Goal: Information Seeking & Learning: Learn about a topic

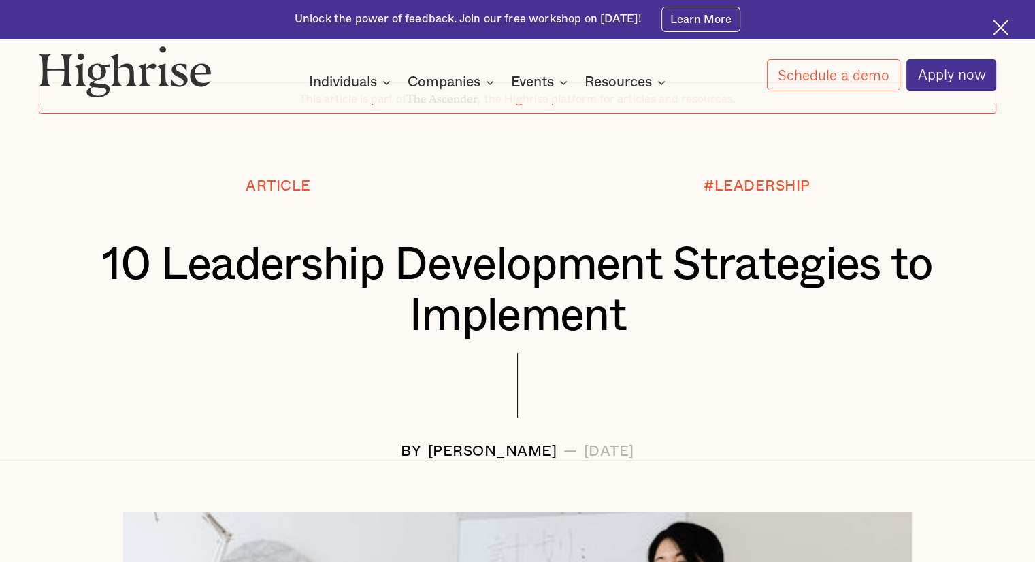
scroll to position [78, 0]
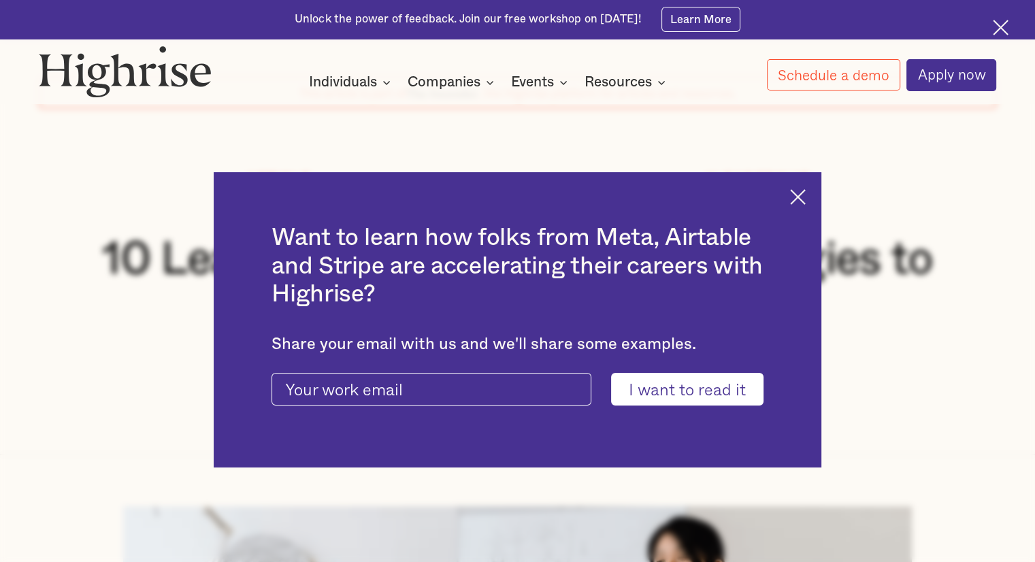
click at [806, 196] on img at bounding box center [798, 197] width 16 height 16
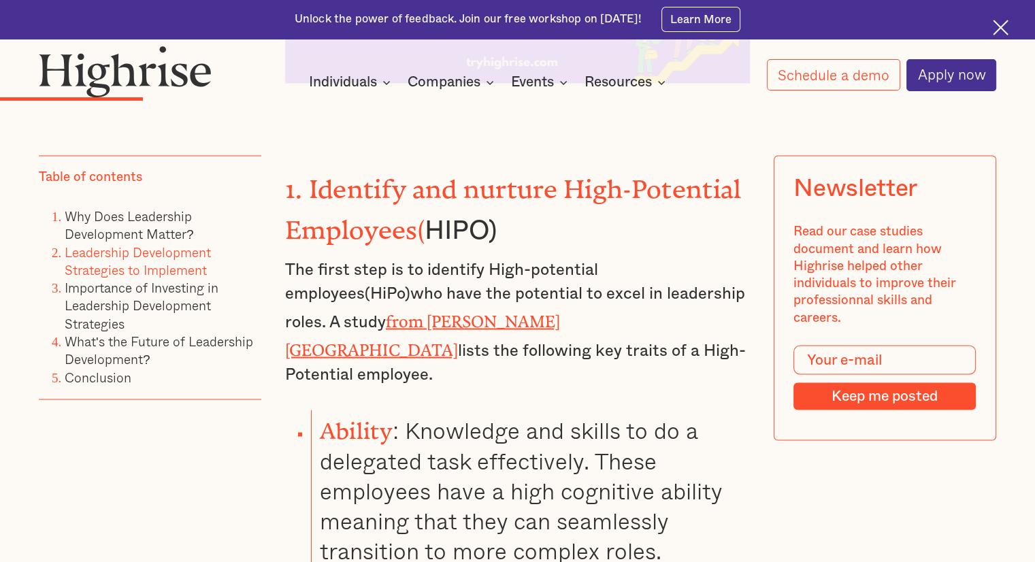
scroll to position [2381, 0]
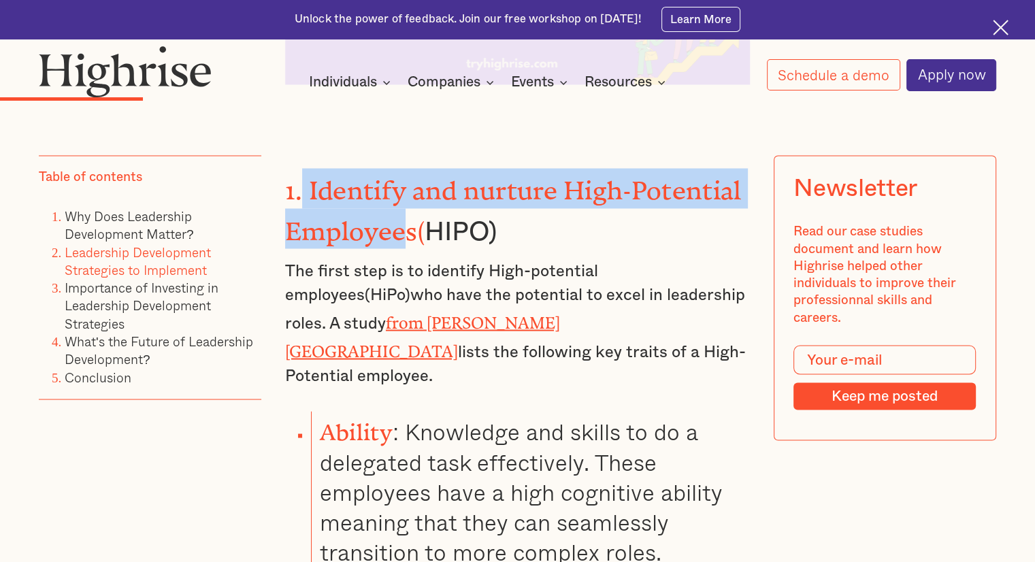
drag, startPoint x: 302, startPoint y: 188, endPoint x: 408, endPoint y: 235, distance: 115.5
click at [408, 232] on strong "1. Identify and nurture High-Potential Employees(" at bounding box center [513, 204] width 456 height 56
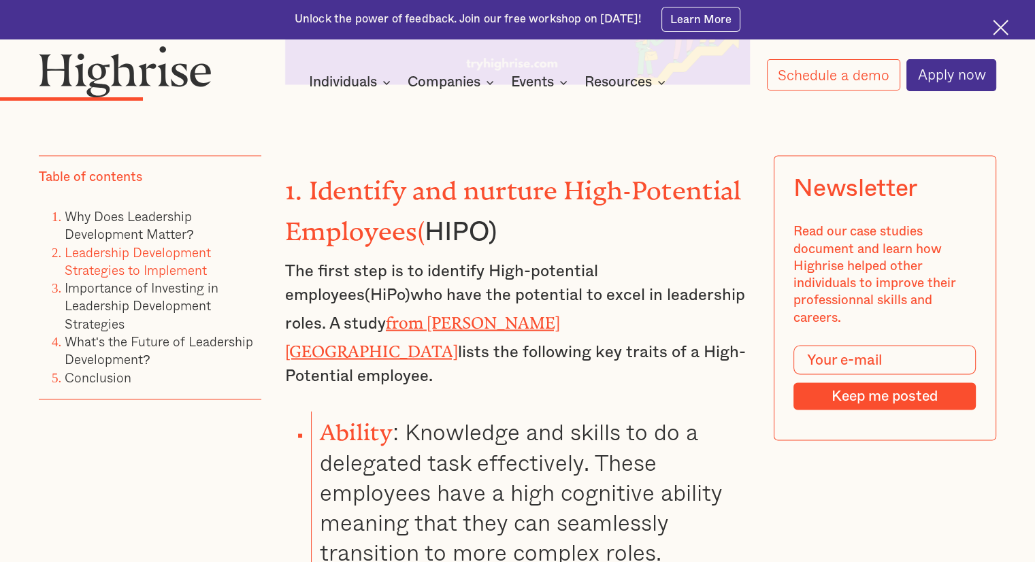
click at [446, 275] on p "The first step is to identify High-potential employees(HiPo)who have the potent…" at bounding box center [517, 323] width 465 height 129
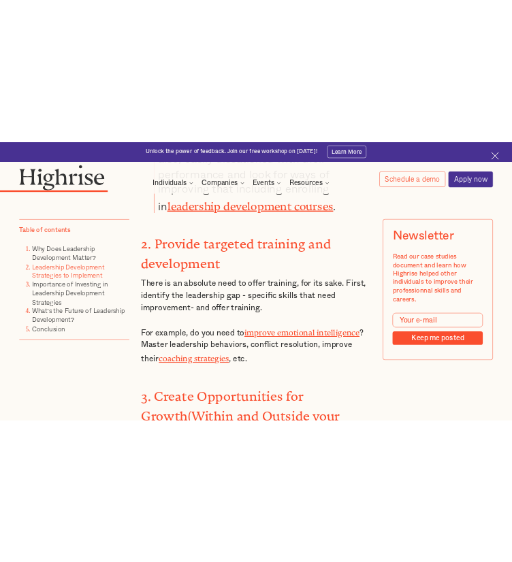
scroll to position [3178, 0]
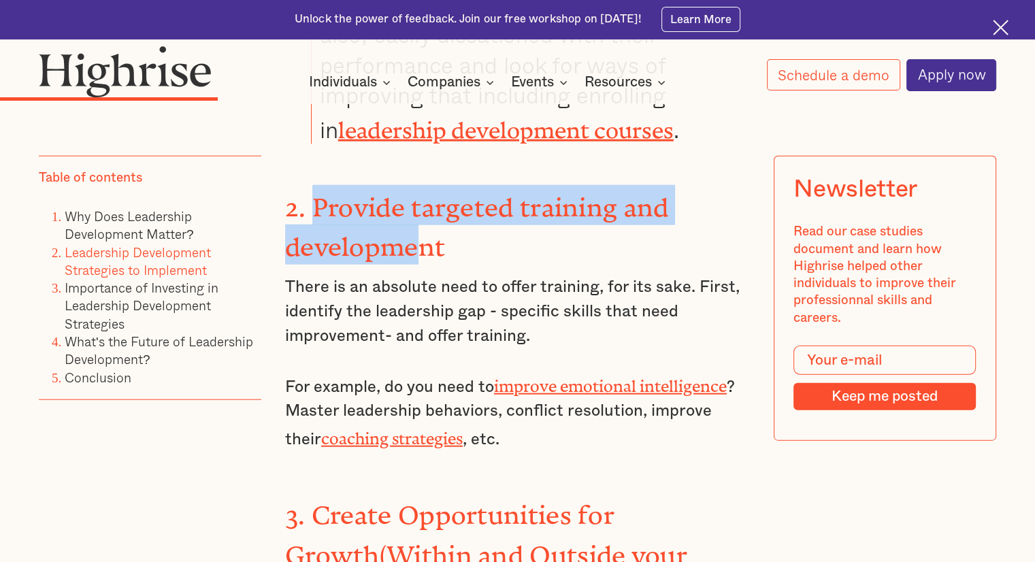
drag, startPoint x: 309, startPoint y: 155, endPoint x: 414, endPoint y: 181, distance: 108.0
click at [414, 193] on strong "2. Provide targeted training and development" at bounding box center [477, 221] width 384 height 56
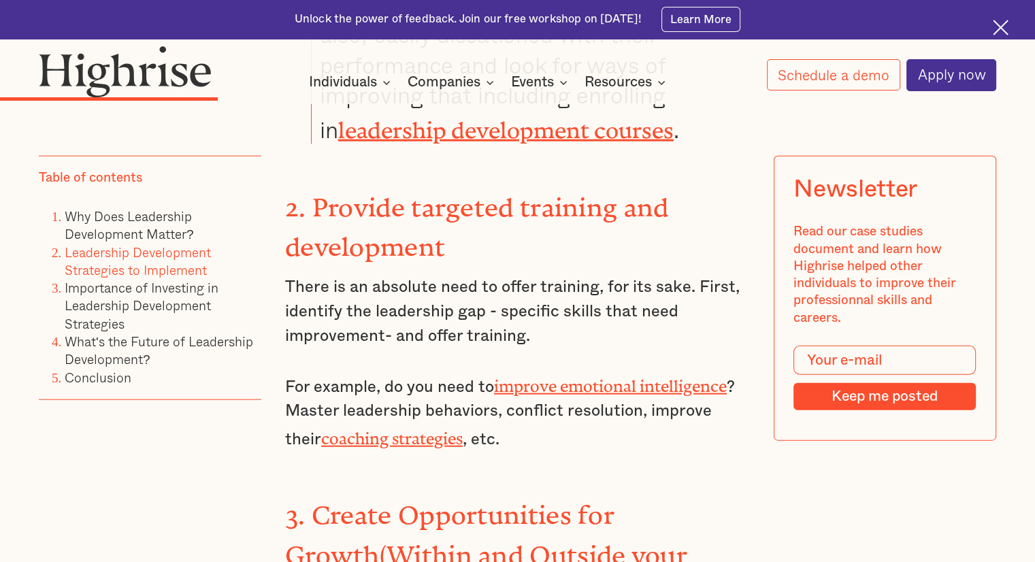
click at [509, 185] on h3 "2. Provide targeted training and development" at bounding box center [517, 225] width 465 height 80
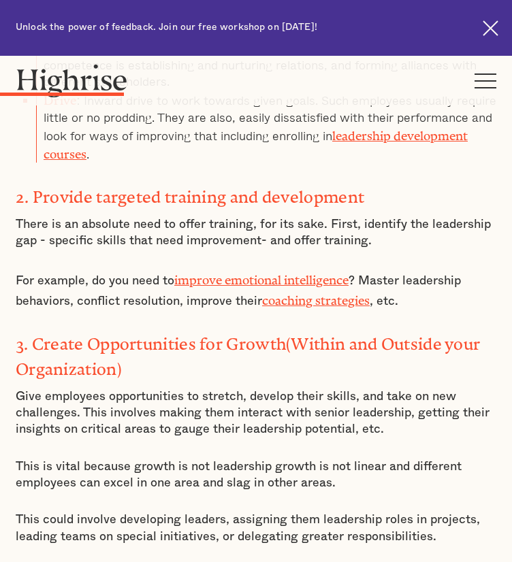
scroll to position [1937, 0]
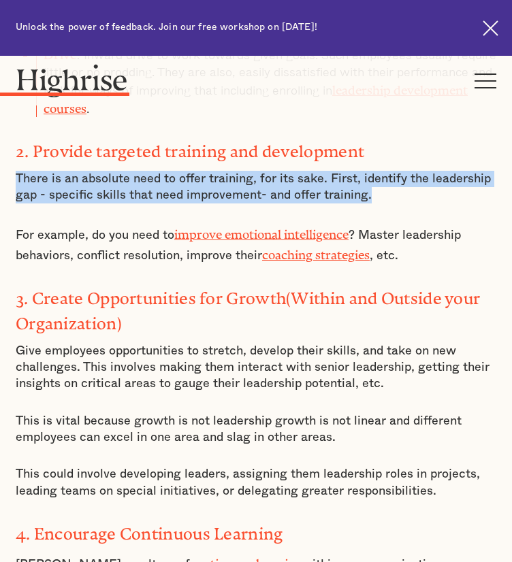
drag, startPoint x: 26, startPoint y: 224, endPoint x: 444, endPoint y: 246, distance: 419.2
click at [444, 204] on p "There is an absolute need to offer training, for its sake. First, identify the …" at bounding box center [256, 187] width 480 height 33
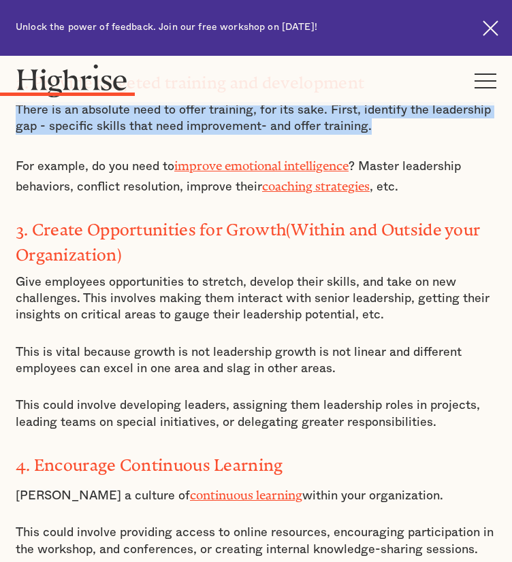
scroll to position [2001, 0]
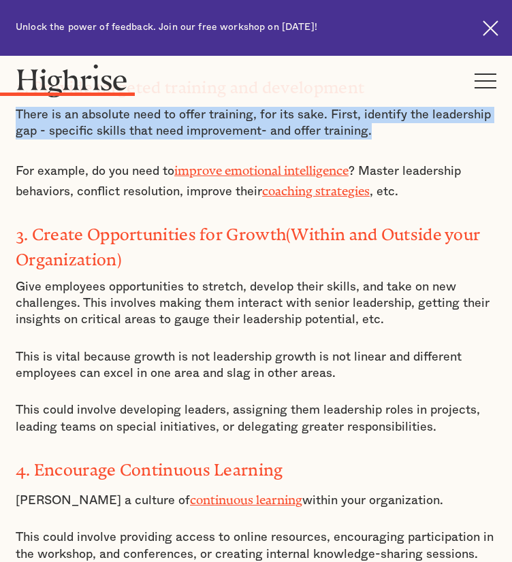
copy p "There is an absolute need to offer training, for its sake. First, identify the …"
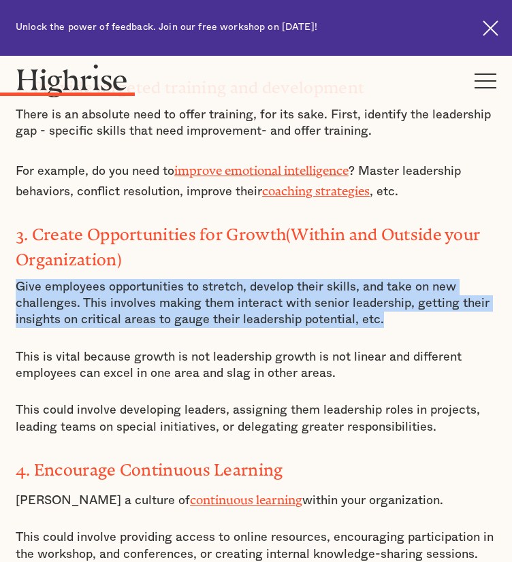
drag, startPoint x: 21, startPoint y: 319, endPoint x: 435, endPoint y: 349, distance: 414.9
copy p "Give employees opportunities to stretch, develop their skills, and take on new …"
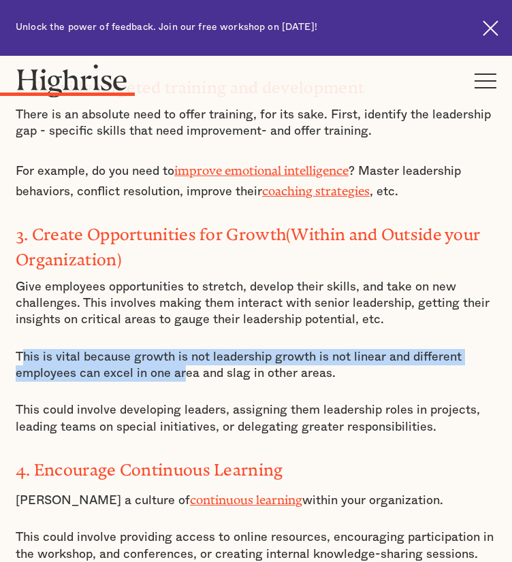
drag, startPoint x: 29, startPoint y: 387, endPoint x: 190, endPoint y: 415, distance: 163.7
click at [190, 382] on p "This is vital because growth is not leadership growth is not linear and differe…" at bounding box center [256, 365] width 480 height 33
click at [150, 382] on p "This is vital because growth is not leadership growth is not linear and differe…" at bounding box center [256, 365] width 480 height 33
drag, startPoint x: 27, startPoint y: 390, endPoint x: 343, endPoint y: 412, distance: 317.3
click at [343, 382] on p "This is vital because growth is not leadership growth is not linear and differe…" at bounding box center [256, 365] width 480 height 33
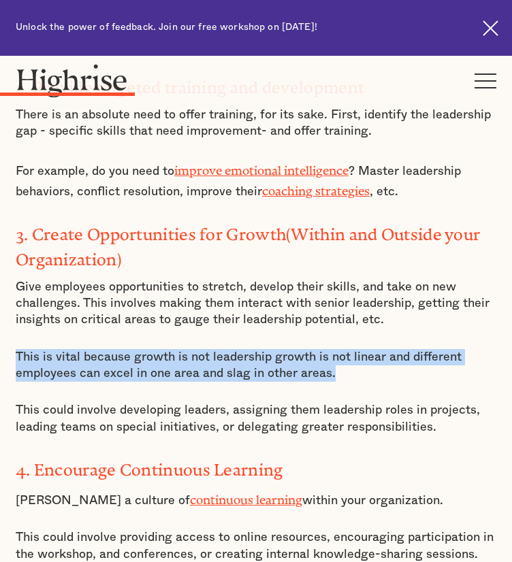
copy p "This is vital because growth is not leadership growth is not linear and differe…"
click at [117, 382] on p "This is vital because growth is not leadership growth is not linear and differe…" at bounding box center [256, 365] width 480 height 33
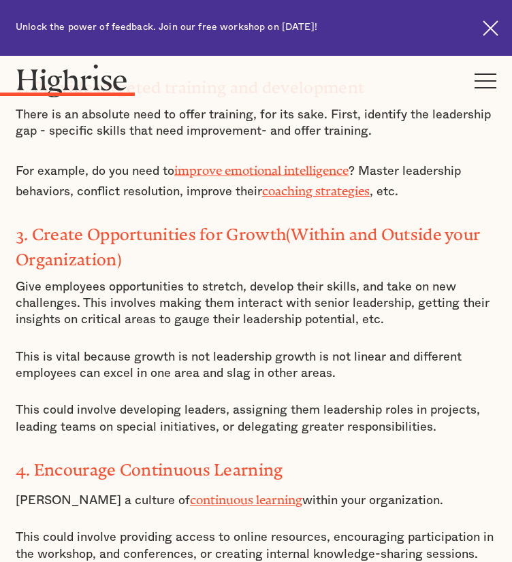
click at [117, 382] on p "This is vital because growth is not leadership growth is not linear and differe…" at bounding box center [256, 365] width 480 height 33
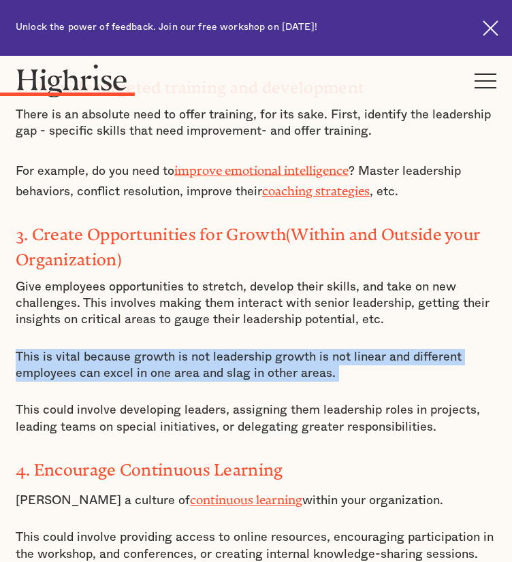
click at [117, 382] on p "This is vital because growth is not leadership growth is not linear and differe…" at bounding box center [256, 365] width 480 height 33
copy p "This is vital because growth is not leadership growth is not linear and differe…"
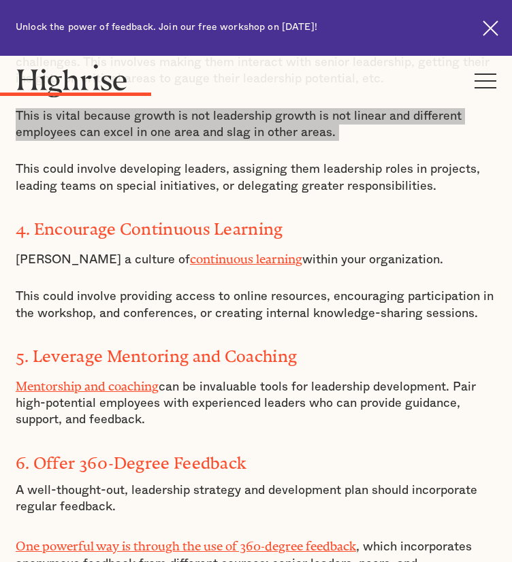
scroll to position [2243, 0]
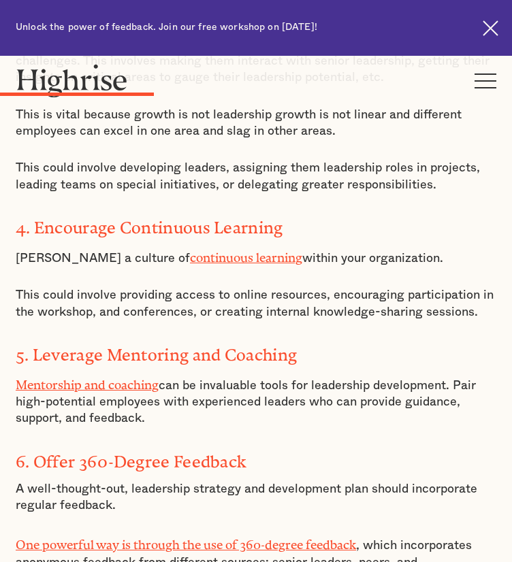
click at [60, 321] on p "This could involve providing access to online resources, encouraging participat…" at bounding box center [256, 303] width 480 height 33
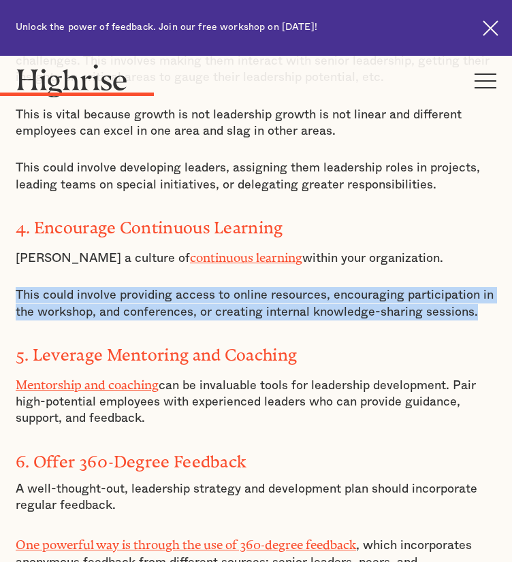
click at [60, 321] on p "This could involve providing access to online resources, encouraging participat…" at bounding box center [256, 303] width 480 height 33
copy p "This could involve providing access to online resources, encouraging participat…"
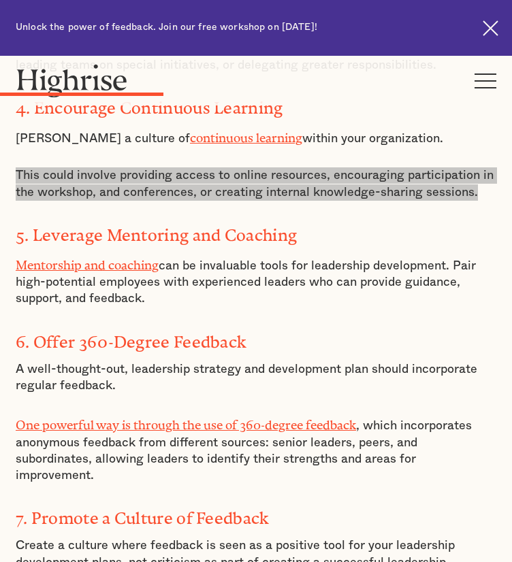
scroll to position [2404, 0]
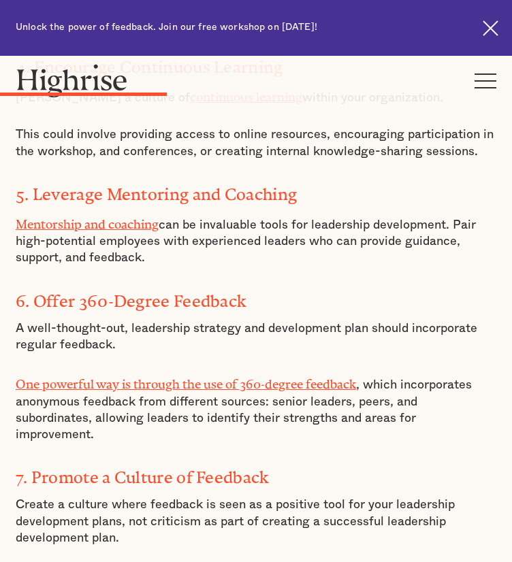
click at [46, 354] on p "A well-thought-out, leadership strategy and development plan should incorporate…" at bounding box center [256, 337] width 480 height 33
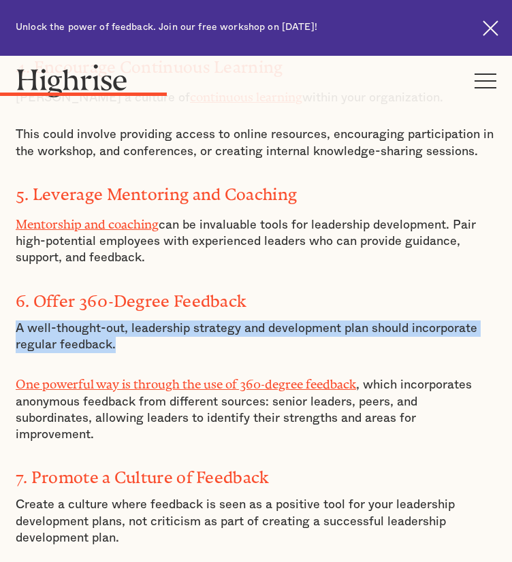
click at [46, 354] on p "A well-thought-out, leadership strategy and development plan should incorporate…" at bounding box center [256, 337] width 480 height 33
copy p "A well-thought-out, leadership strategy and development plan should incorporate…"
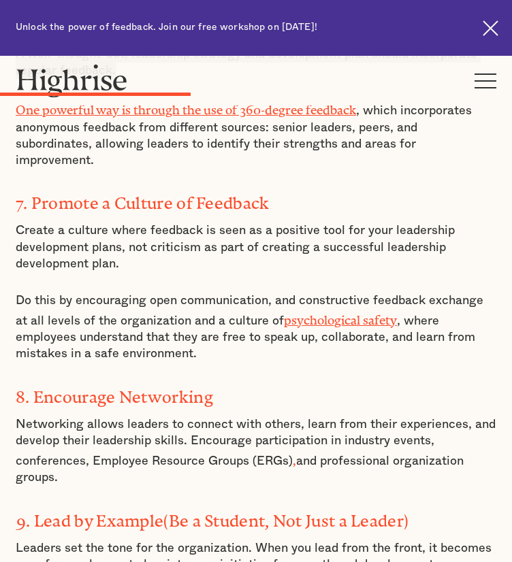
scroll to position [2711, 0]
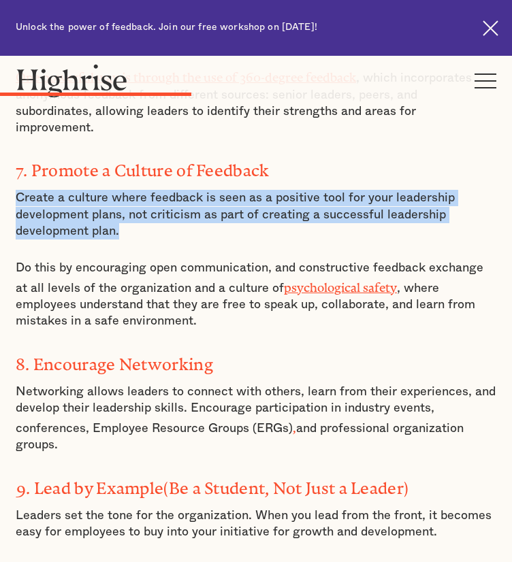
drag, startPoint x: 25, startPoint y: 226, endPoint x: 135, endPoint y: 259, distance: 115.8
click at [135, 240] on p "Create a culture where feedback is seen as a positive tool for your leadership …" at bounding box center [256, 215] width 480 height 50
copy p "Create a culture where feedback is seen as a positive tool for your leadership …"
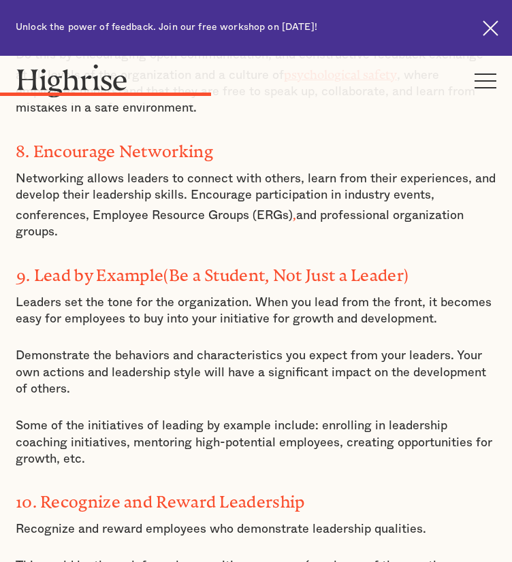
scroll to position [2970, 0]
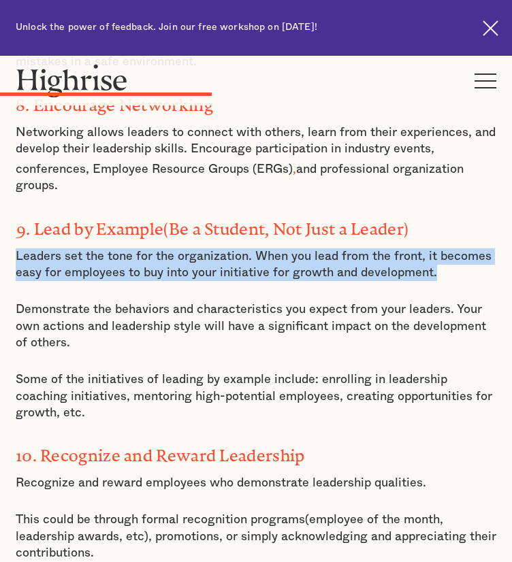
drag, startPoint x: 25, startPoint y: 265, endPoint x: 117, endPoint y: 307, distance: 101.4
click at [117, 282] on p "Leaders set the tone for the organization. When you lead from the front, it bec…" at bounding box center [256, 264] width 480 height 33
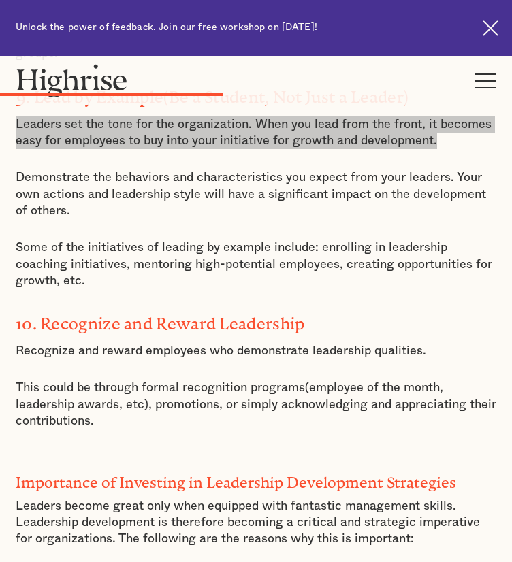
scroll to position [3101, 0]
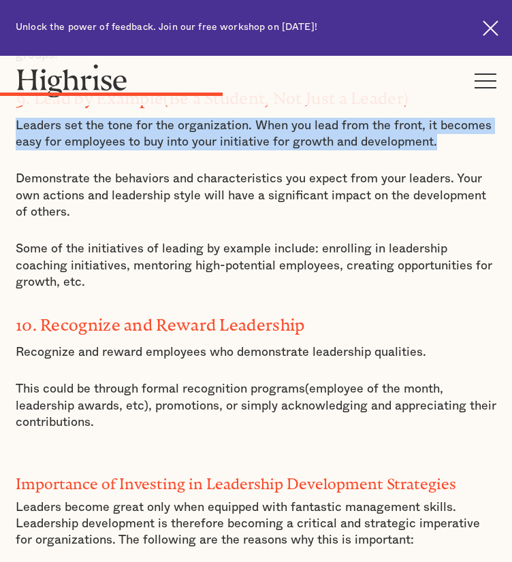
copy p "Leaders set the tone for the organization. When you lead from the front, it bec…"
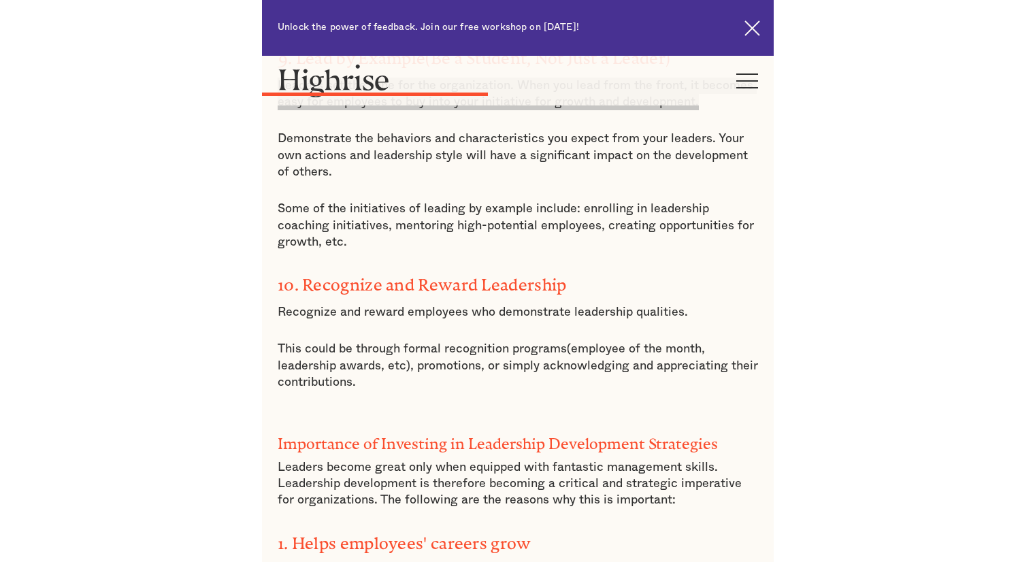
scroll to position [3142, 0]
